Goal: Task Accomplishment & Management: Manage account settings

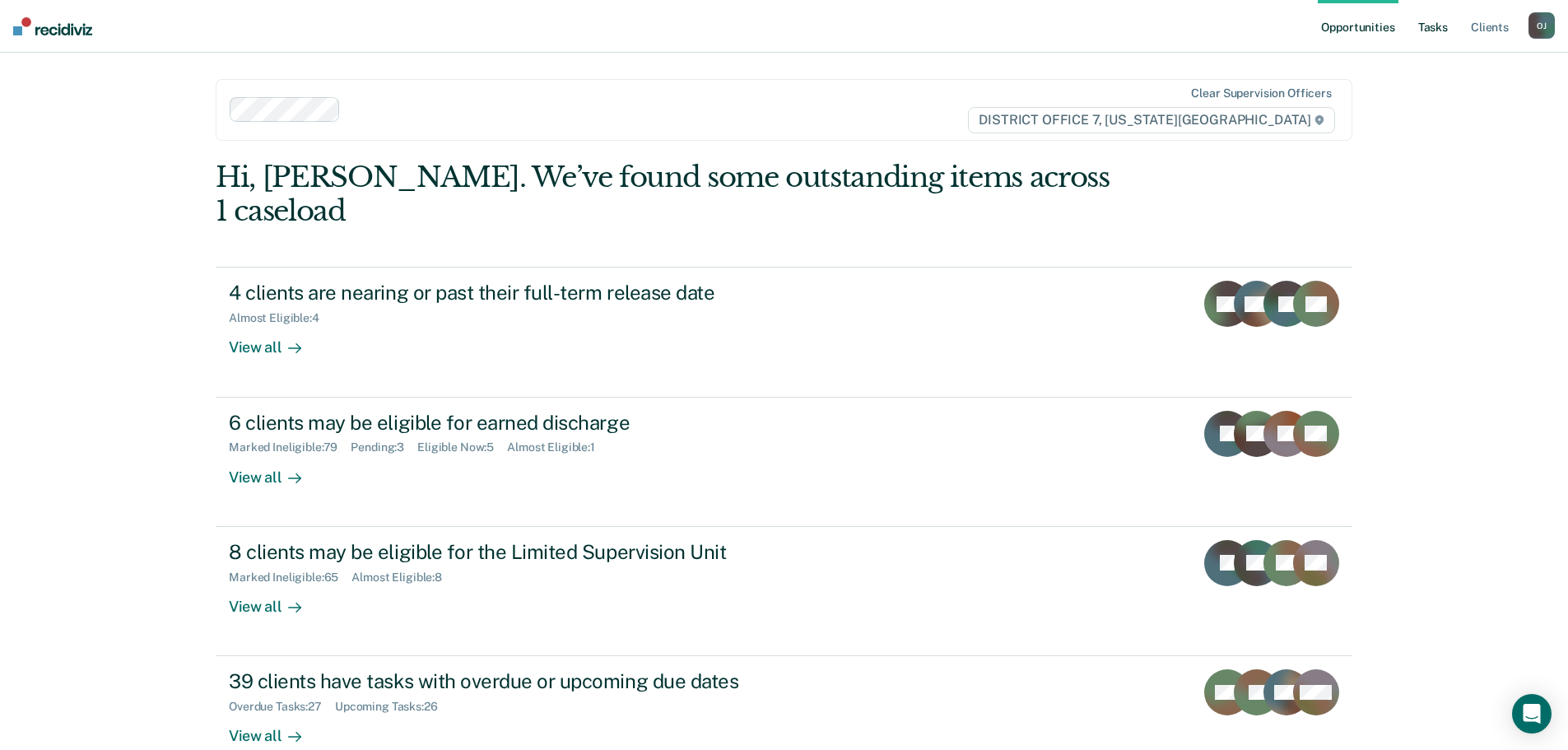
click at [1449, 28] on link "Tasks" at bounding box center [1433, 26] width 36 height 53
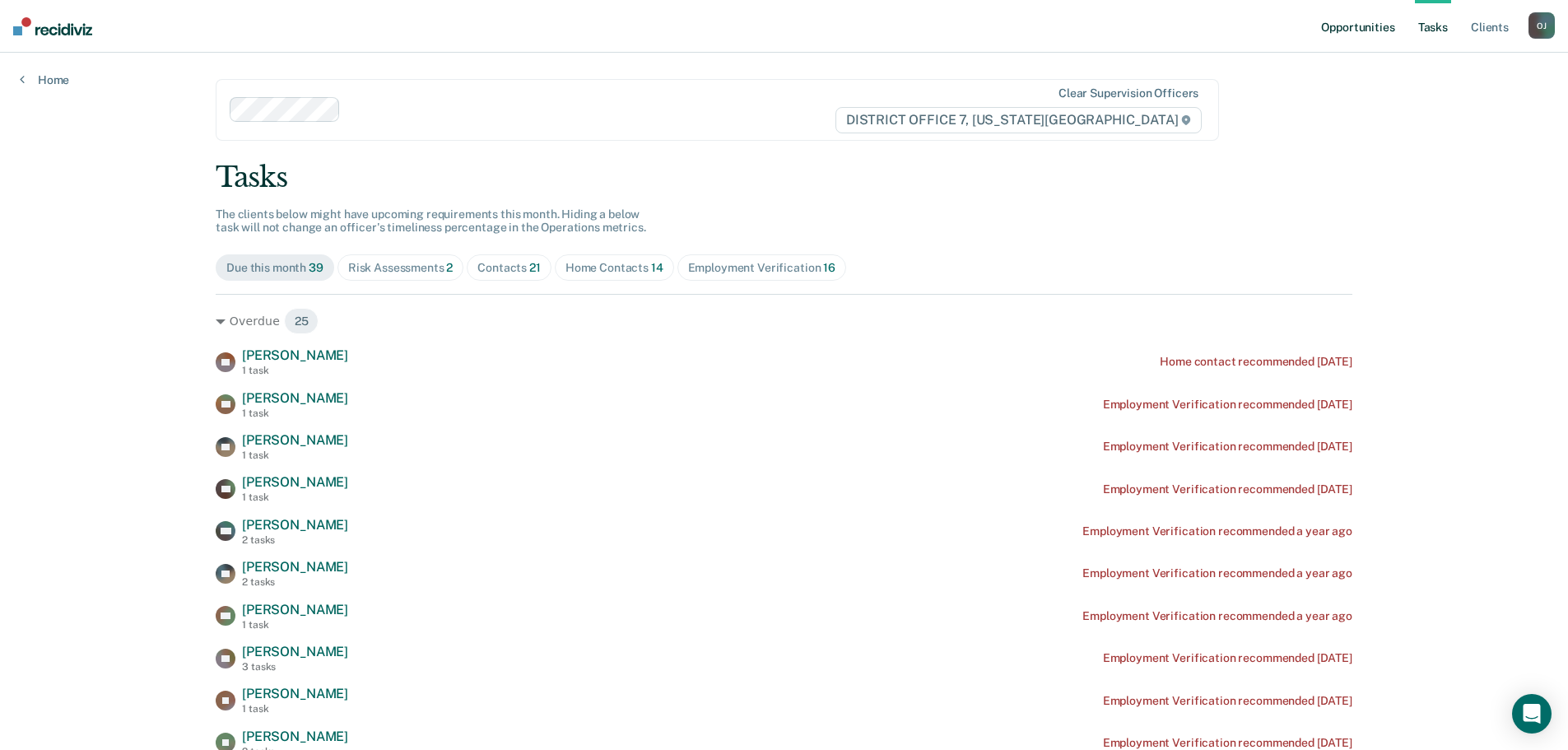
click at [1394, 17] on link "Opportunities" at bounding box center [1358, 26] width 80 height 53
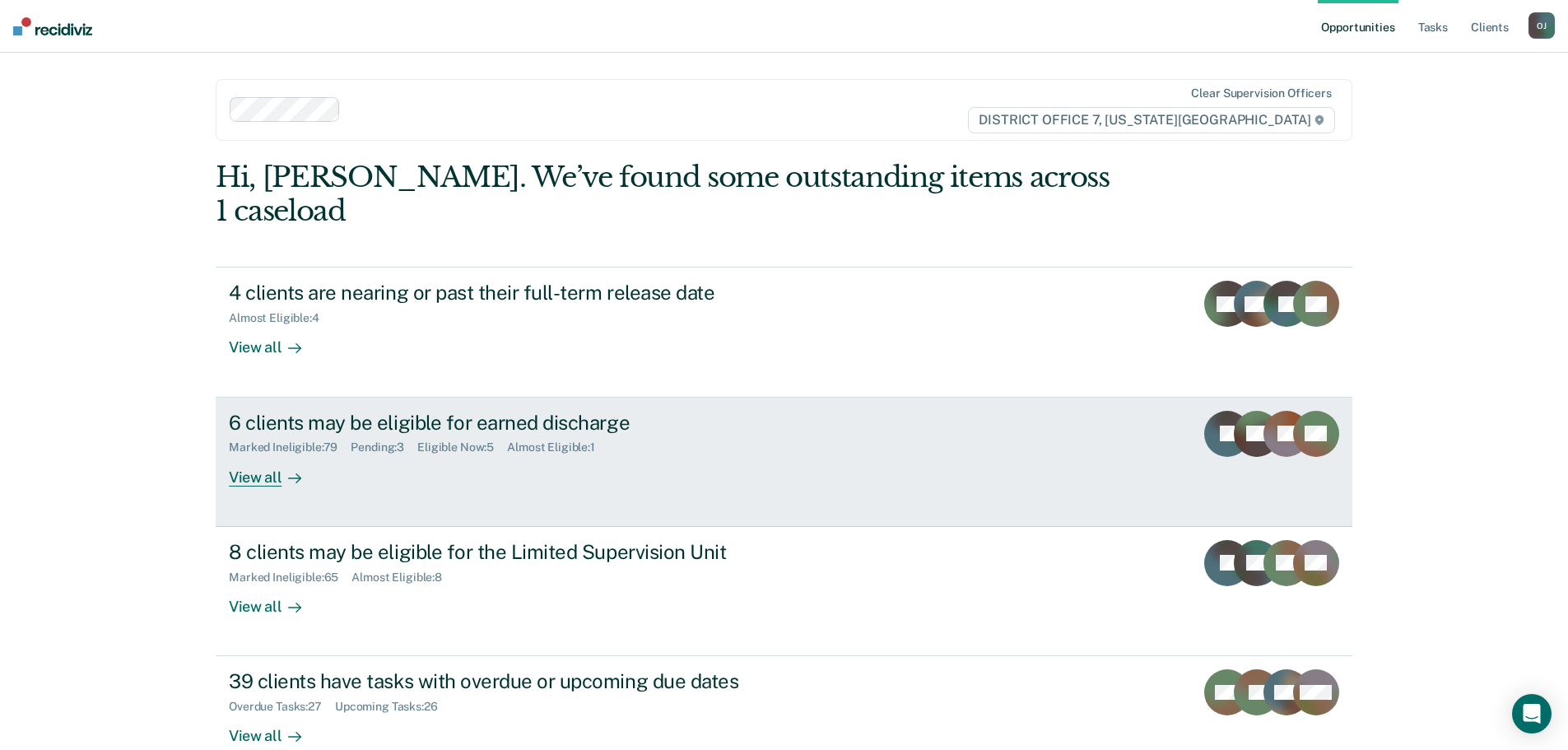
click at [265, 454] on div "View all" at bounding box center [275, 470] width 92 height 32
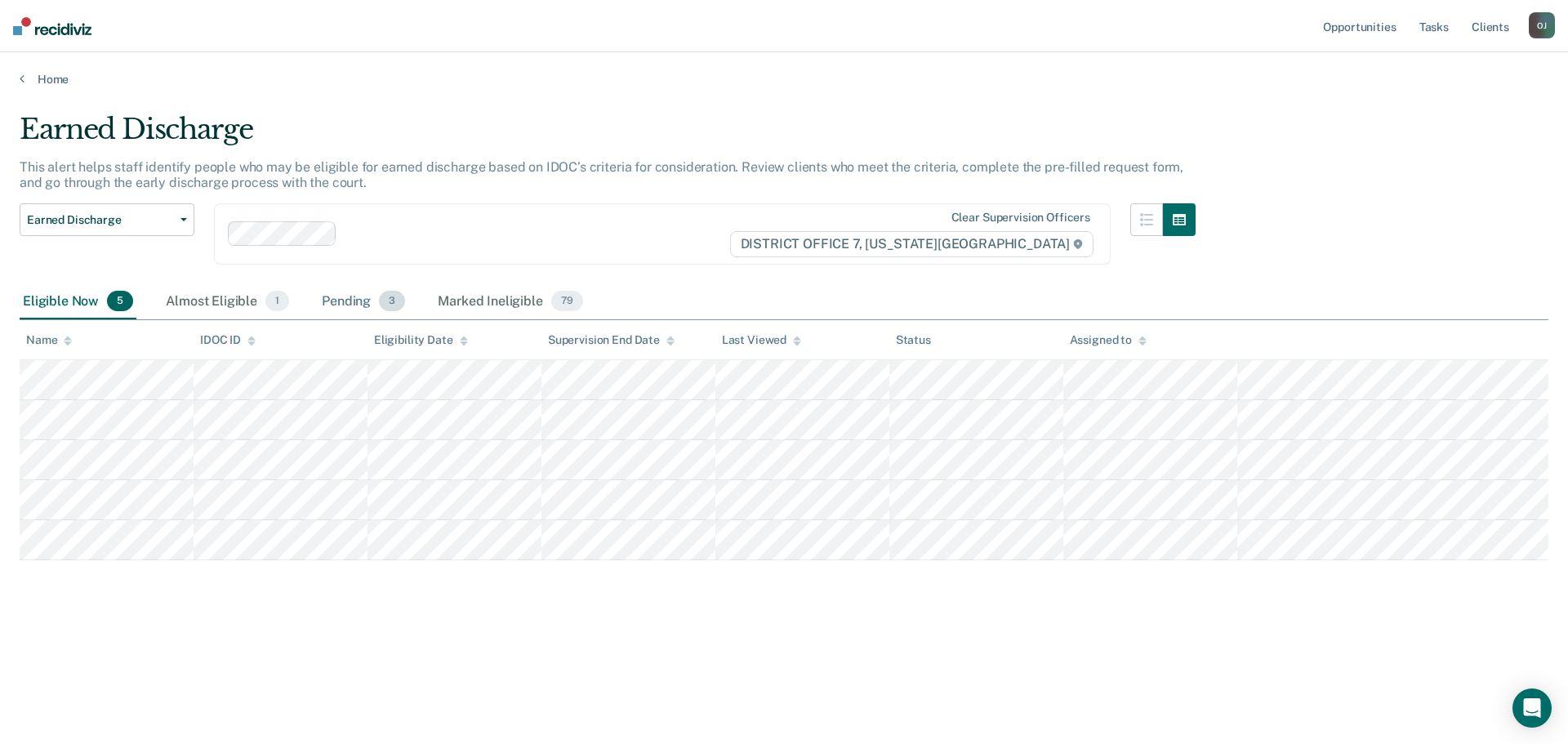
click at [354, 299] on div "Pending 3" at bounding box center [363, 302] width 89 height 36
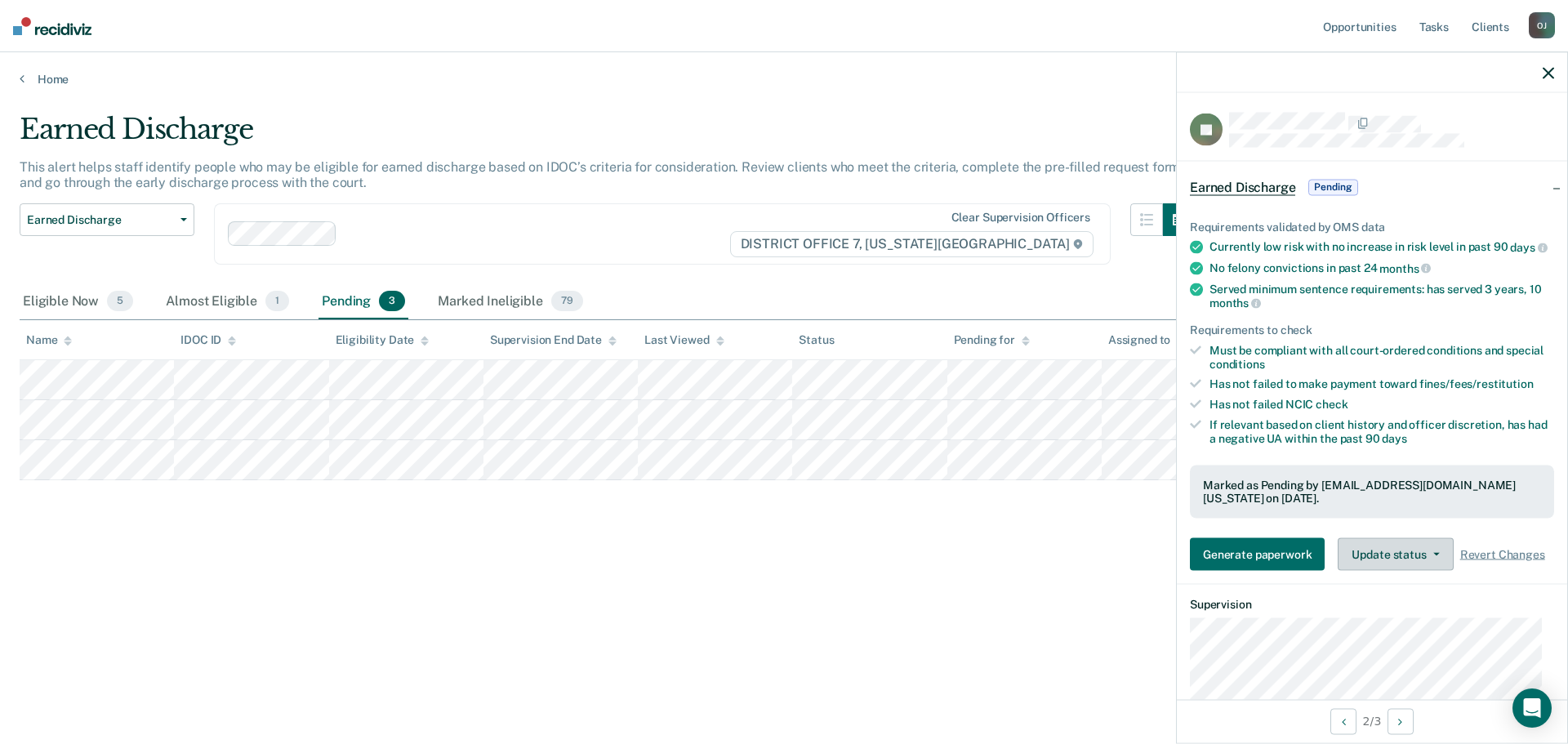
click at [1403, 566] on button "Update status" at bounding box center [1395, 555] width 115 height 33
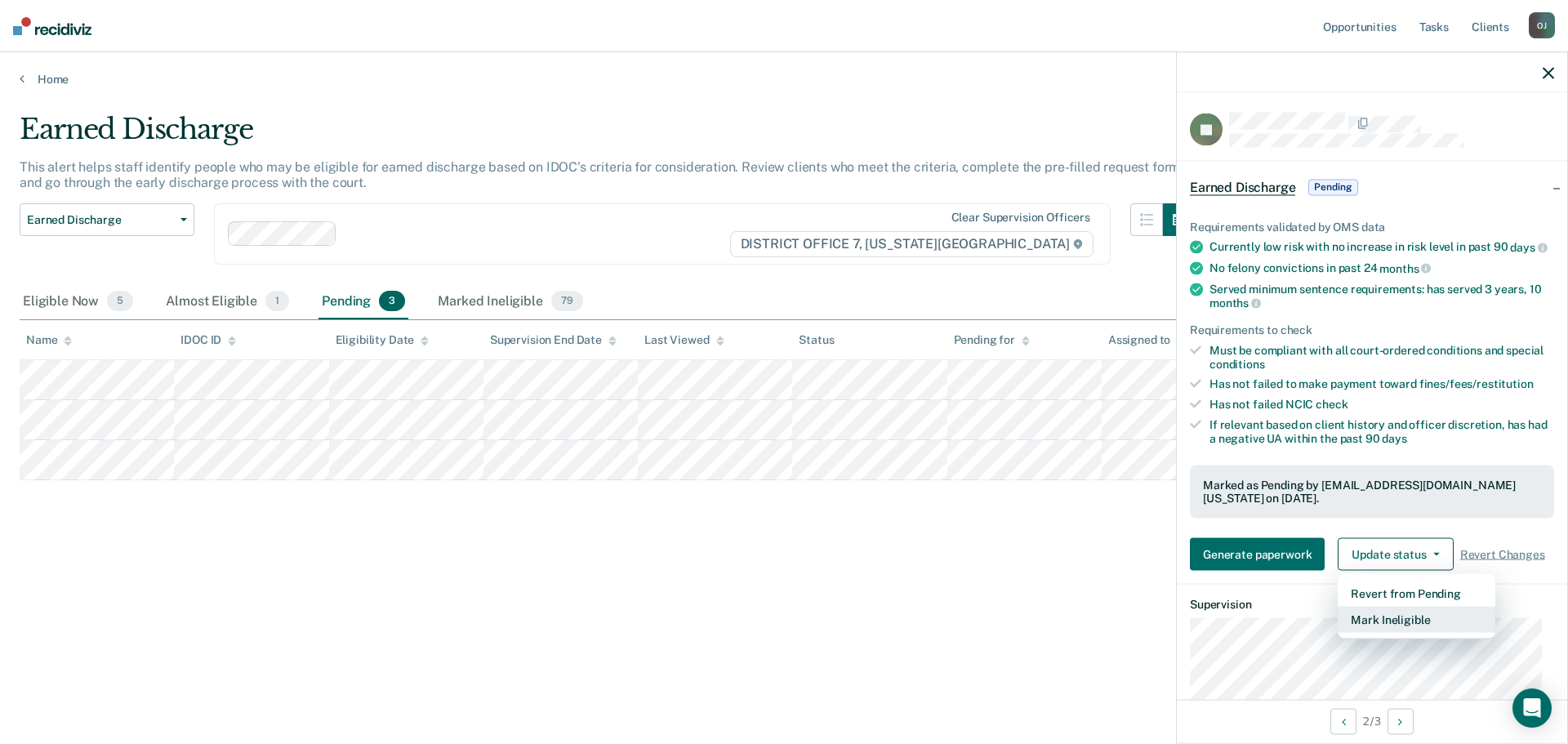
click at [1406, 629] on button "Mark Ineligible" at bounding box center [1416, 620] width 158 height 26
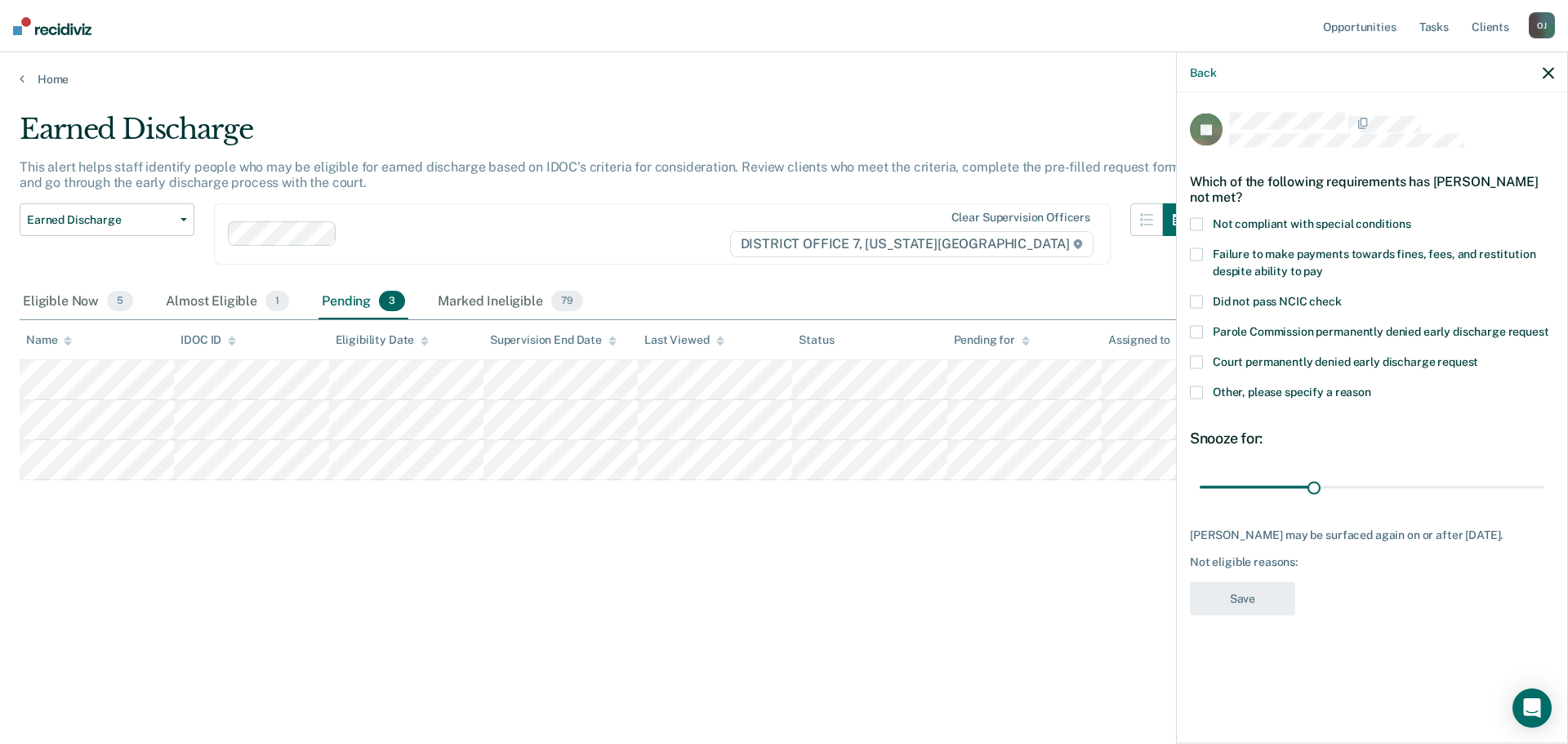
click at [1337, 392] on span "Other, please specify a reason" at bounding box center [1291, 392] width 158 height 13
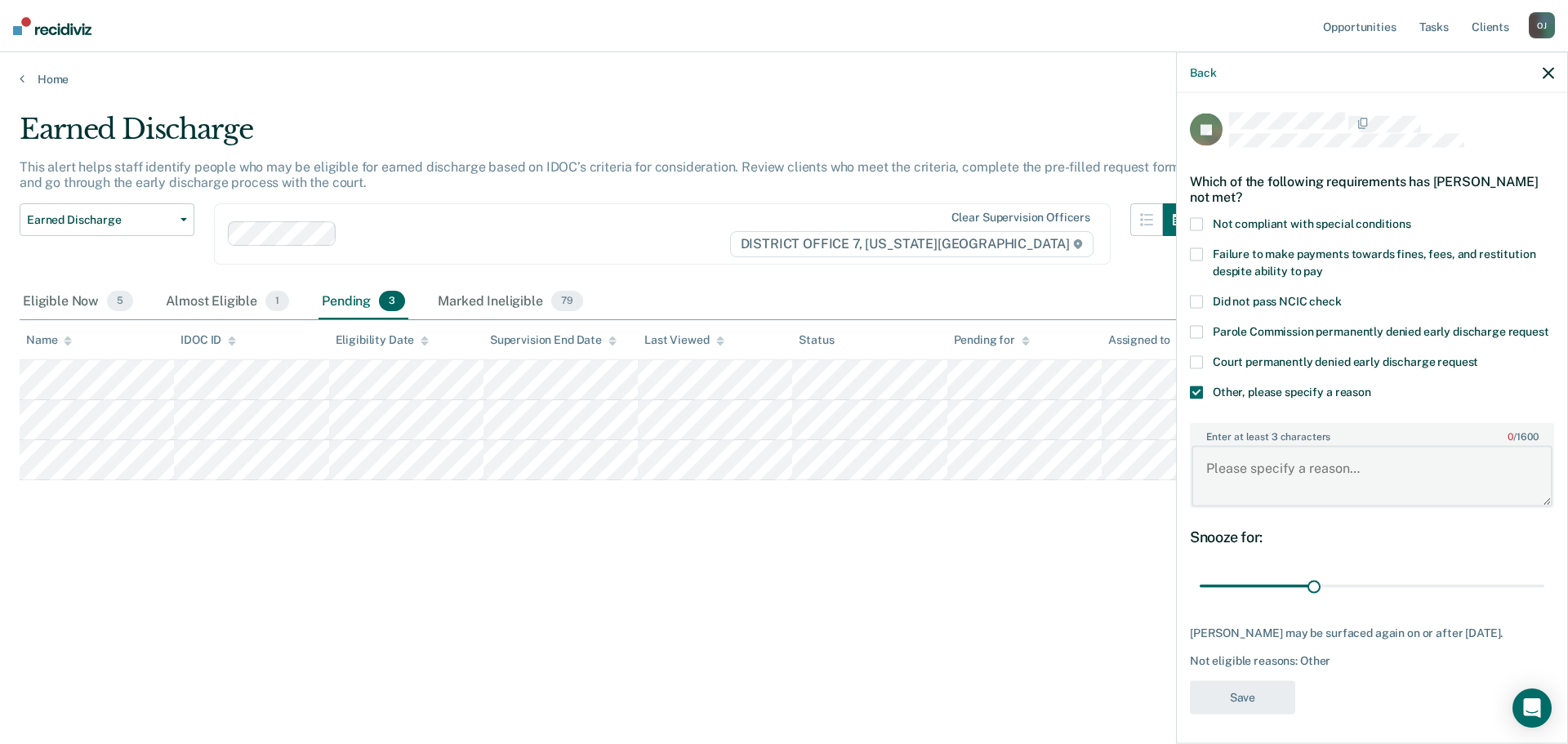
click at [1305, 482] on textarea "Enter at least 3 characters 0 / 1600" at bounding box center [1372, 476] width 361 height 61
type textarea "EDR request denied"
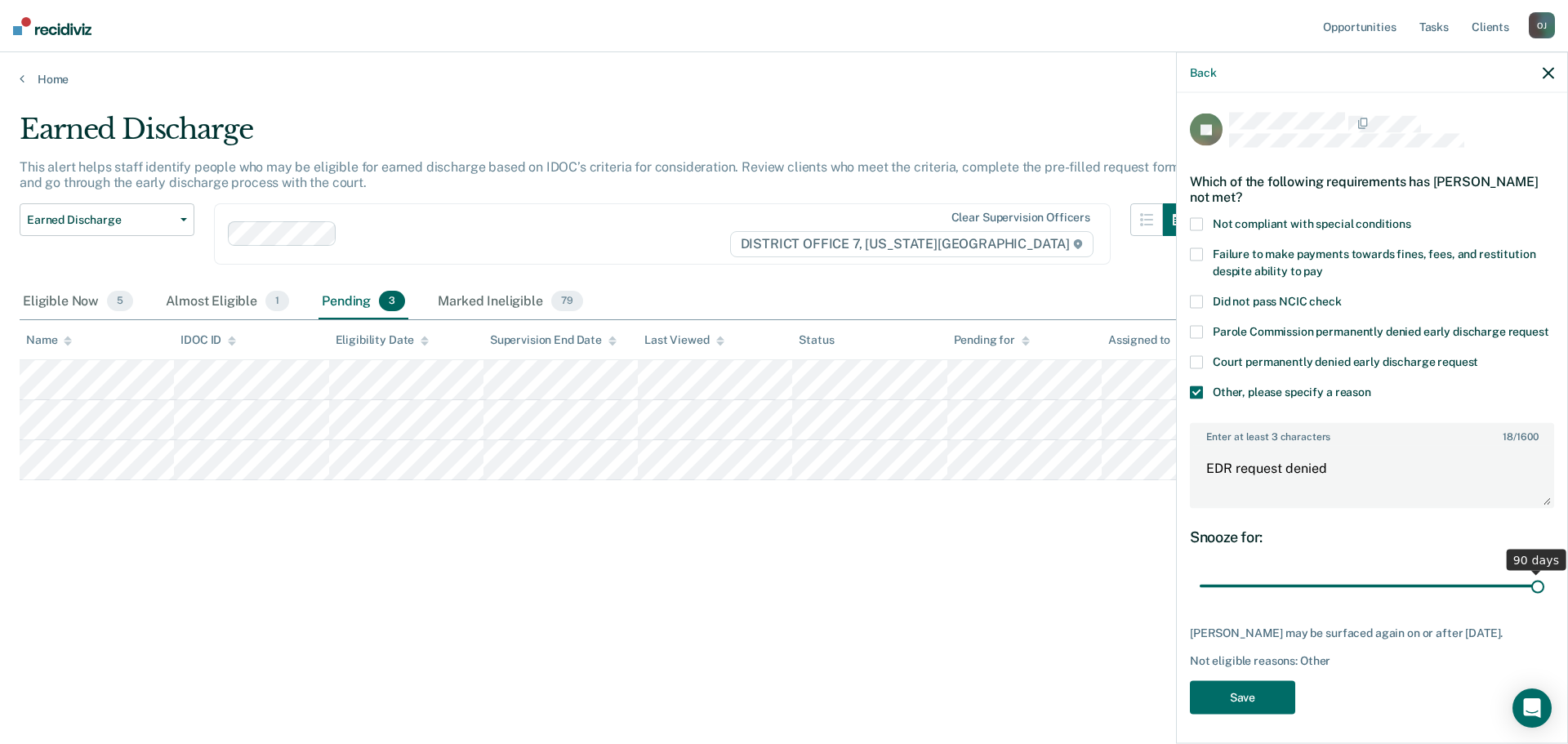
drag, startPoint x: 1308, startPoint y: 598, endPoint x: 1721, endPoint y: 603, distance: 413.0
type input "90"
click at [1544, 600] on input "range" at bounding box center [1372, 586] width 345 height 29
click at [1282, 714] on button "Save" at bounding box center [1242, 696] width 105 height 34
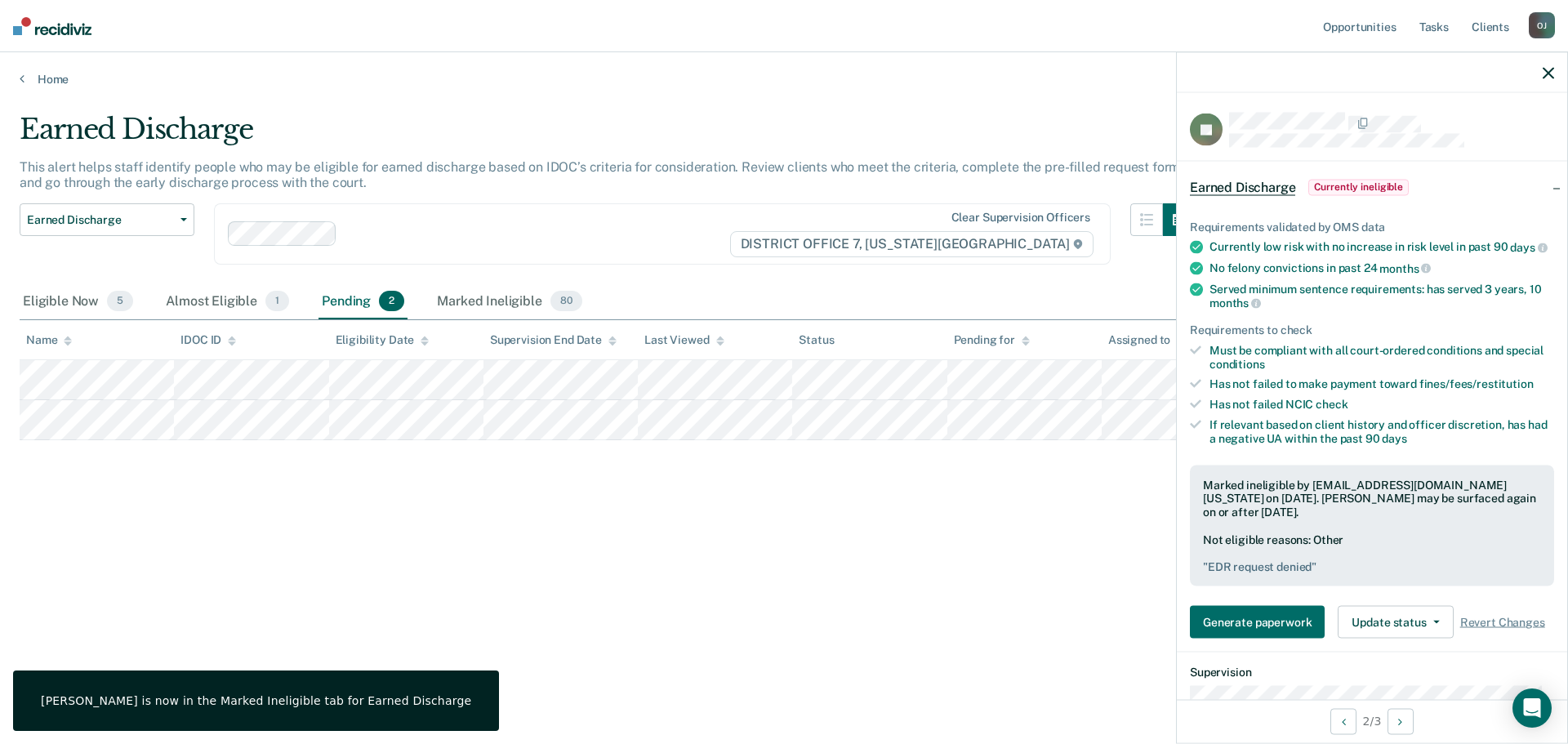
click at [976, 632] on div "Earned Discharge This alert helps staff identify people who may be eligible for…" at bounding box center [784, 393] width 1529 height 561
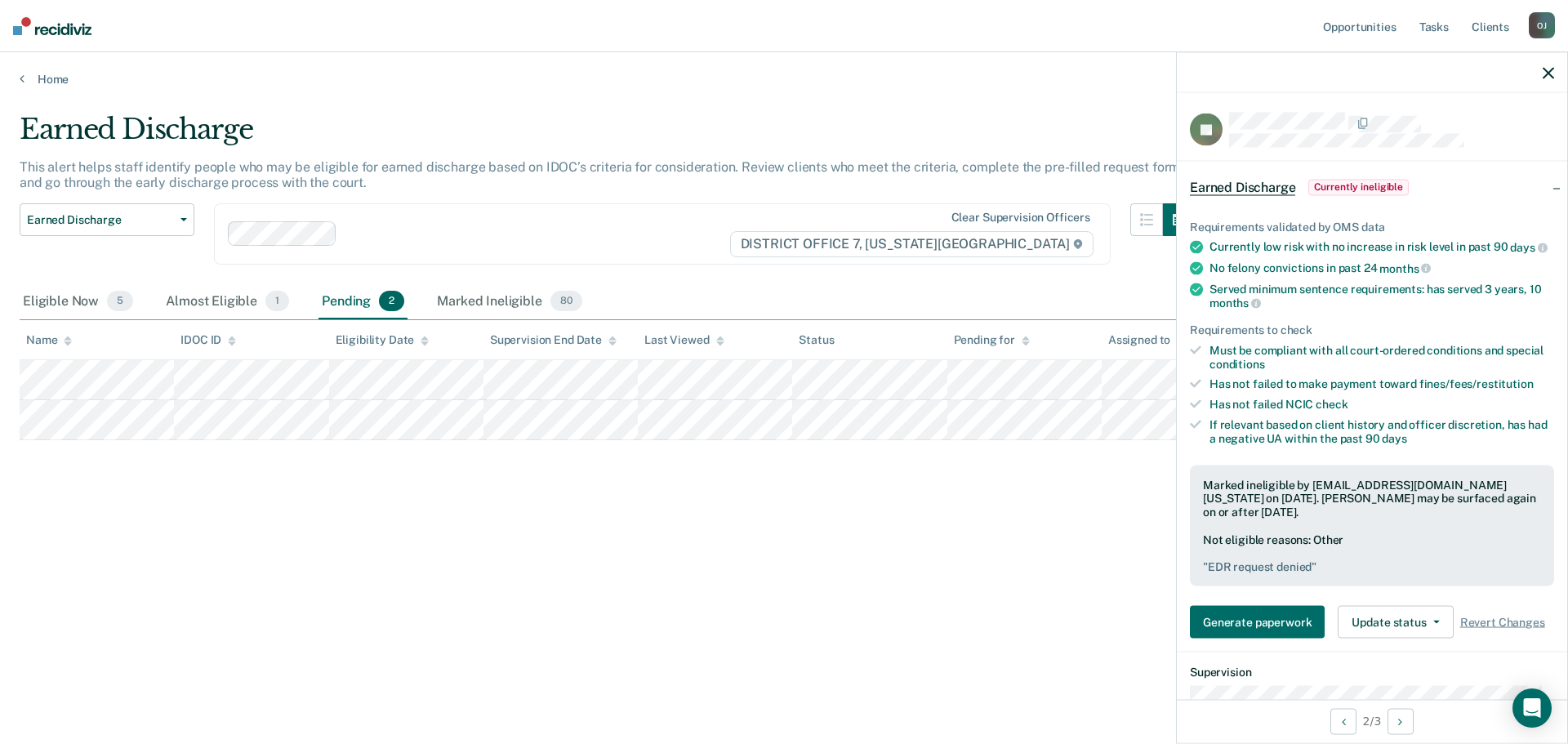
click at [385, 516] on div "Earned Discharge This alert helps staff identify people who may be eligible for…" at bounding box center [784, 367] width 1529 height 509
click at [226, 299] on div "Almost Eligible 1" at bounding box center [227, 302] width 130 height 36
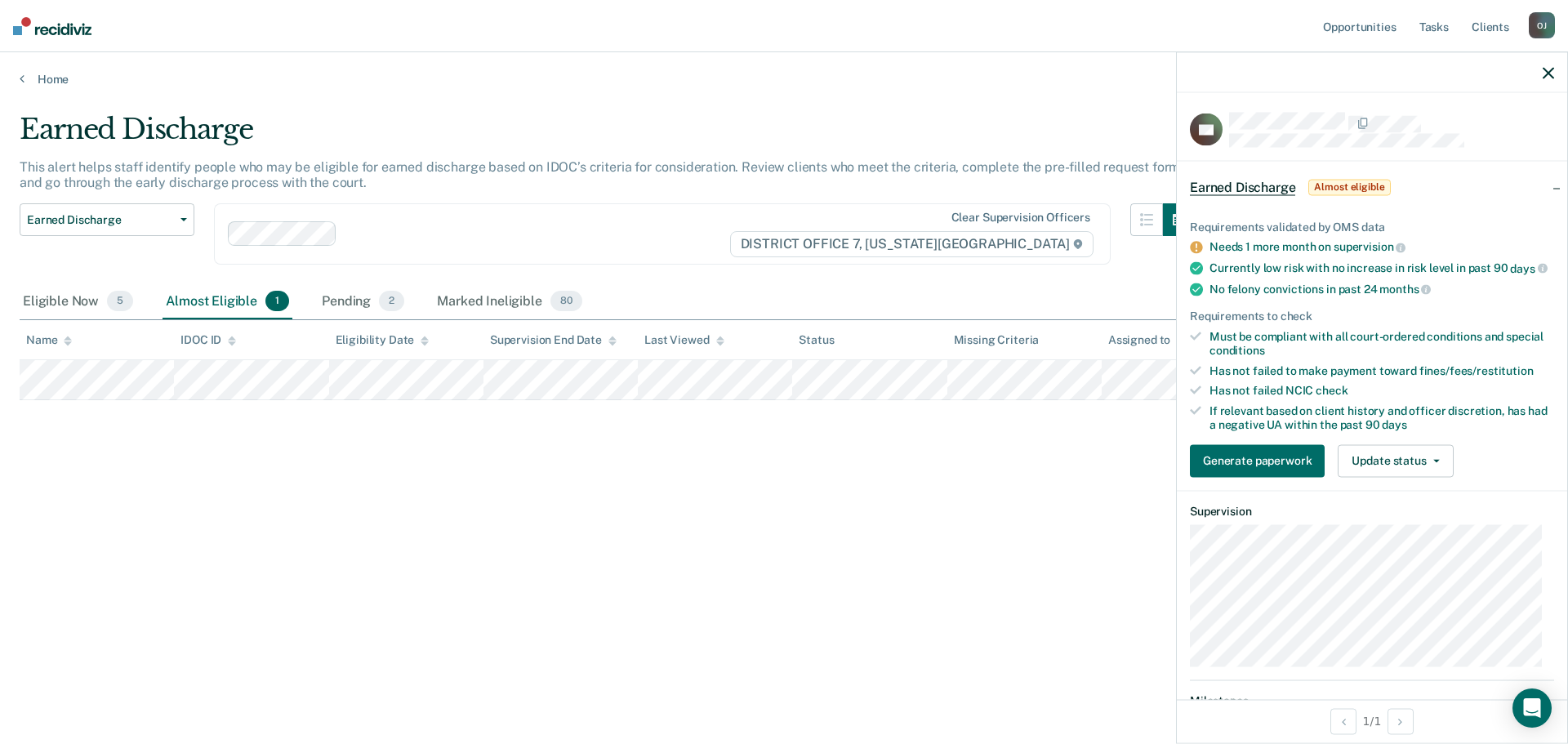
click at [1544, 79] on icon "button" at bounding box center [1548, 73] width 11 height 11
click at [80, 306] on div "Eligible Now 5" at bounding box center [78, 302] width 117 height 36
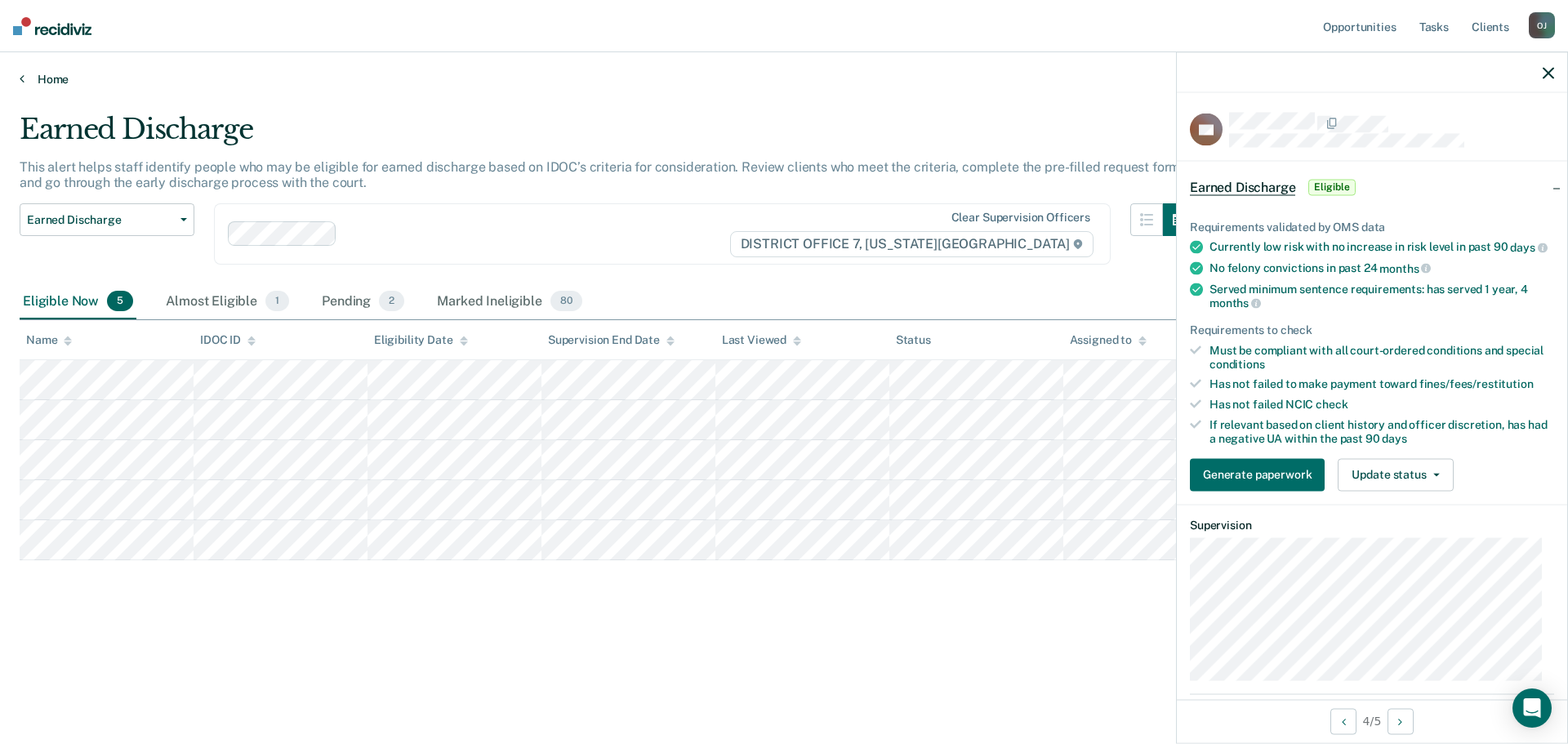
click at [50, 76] on link "Home" at bounding box center [784, 80] width 1529 height 15
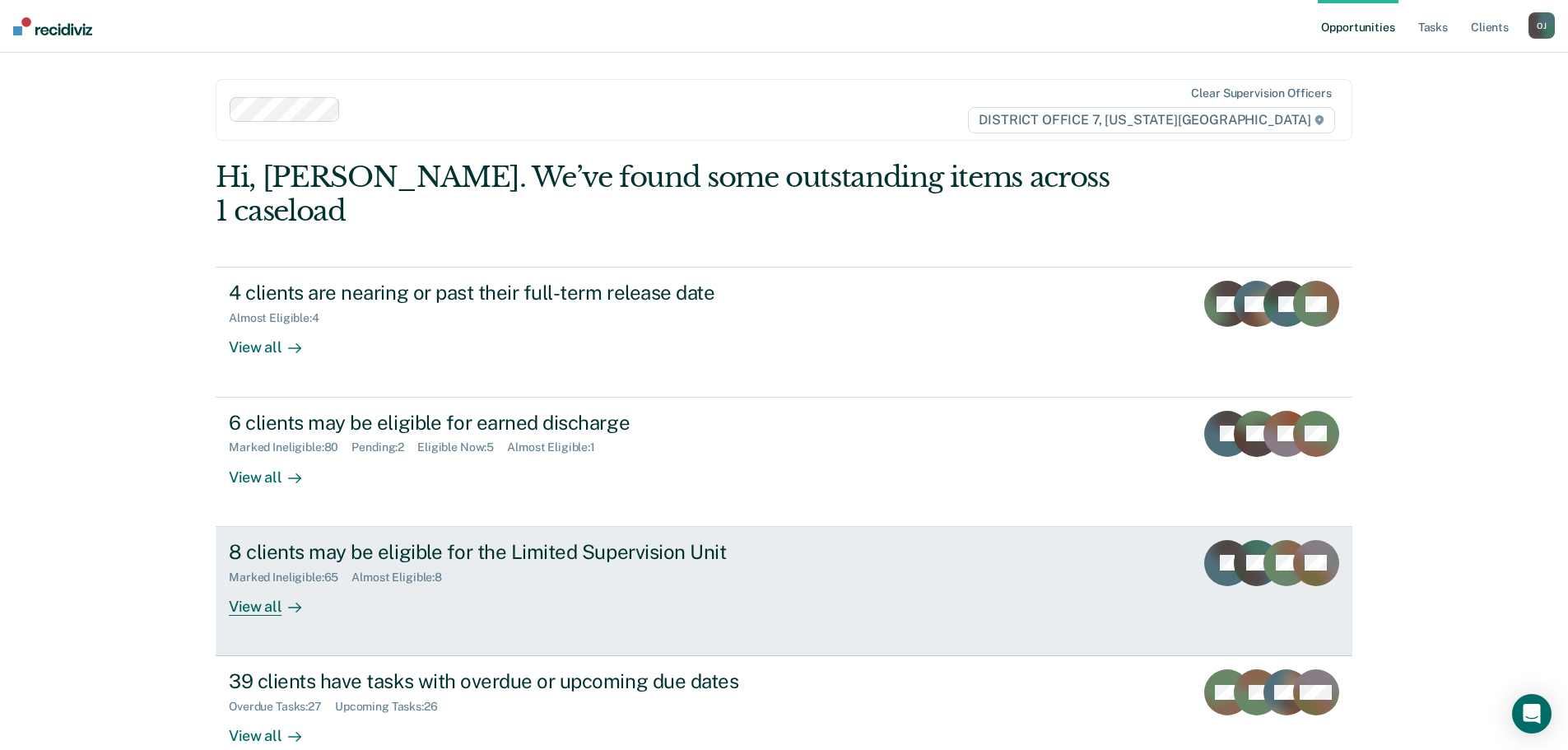
click at [288, 601] on icon at bounding box center [294, 608] width 13 height 13
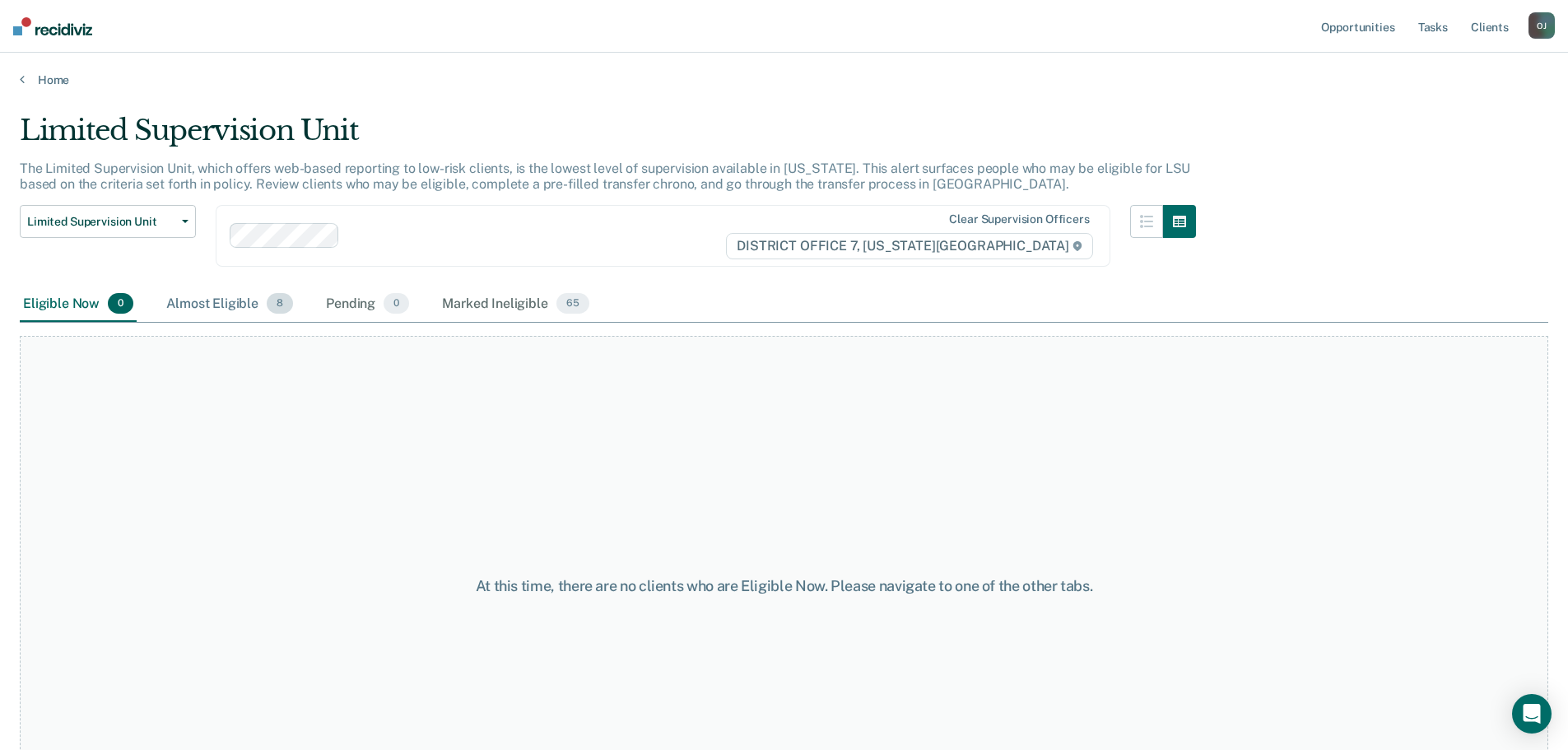
click at [241, 301] on div "Almost Eligible 8" at bounding box center [229, 304] width 133 height 36
